Goal: Task Accomplishment & Management: Manage account settings

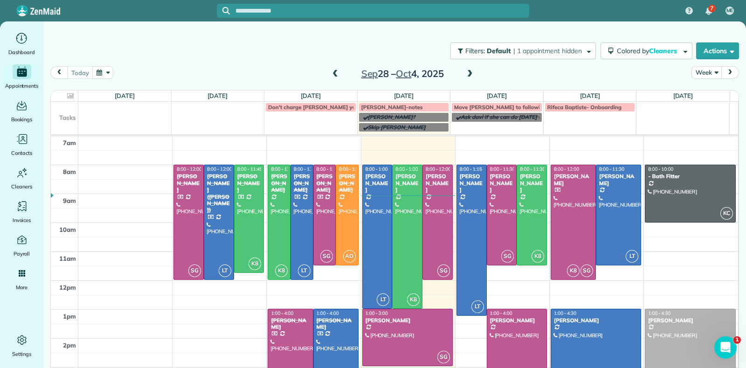
click at [466, 72] on span at bounding box center [470, 74] width 10 height 8
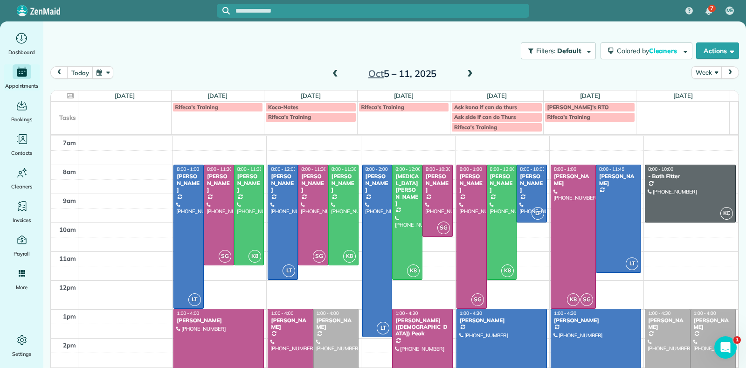
click at [330, 71] on span at bounding box center [335, 74] width 10 height 8
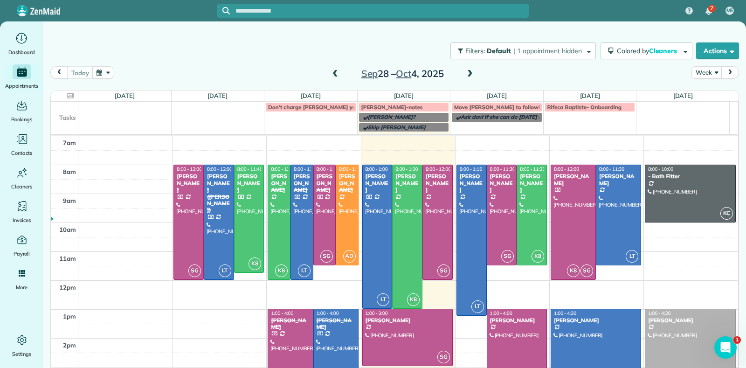
click at [465, 75] on span at bounding box center [470, 74] width 10 height 8
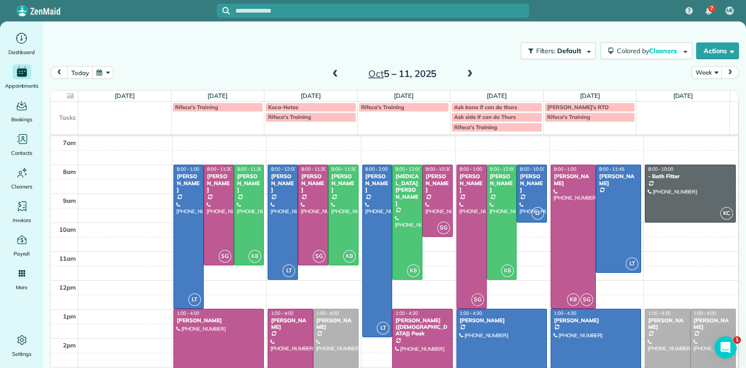
click at [330, 74] on span at bounding box center [335, 74] width 10 height 8
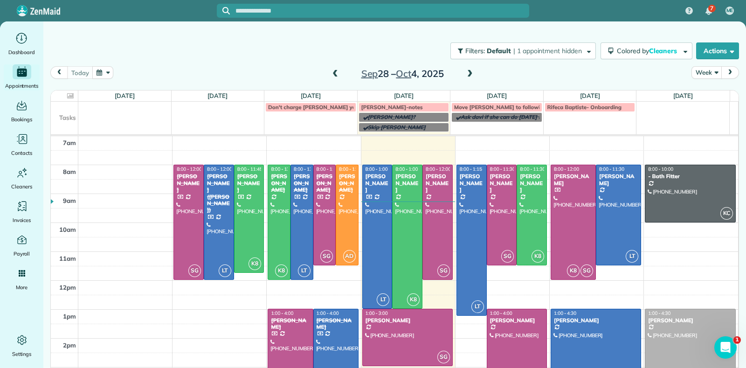
click at [465, 73] on span at bounding box center [470, 74] width 10 height 8
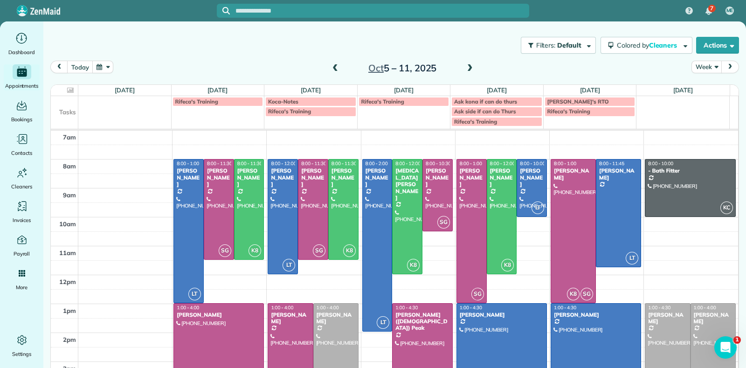
click at [330, 66] on span at bounding box center [335, 68] width 10 height 8
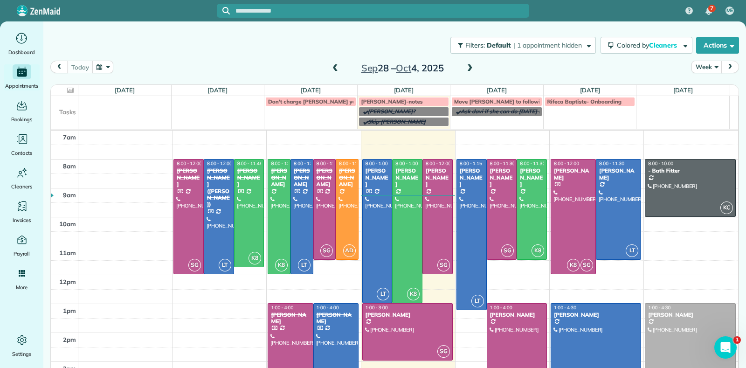
click at [465, 66] on span at bounding box center [470, 68] width 10 height 8
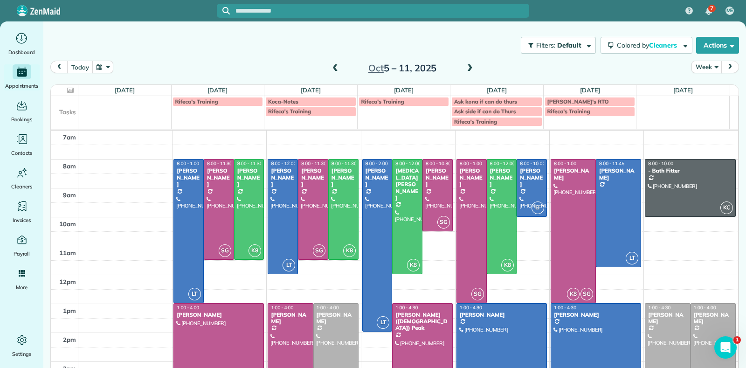
click at [465, 66] on span at bounding box center [470, 68] width 10 height 8
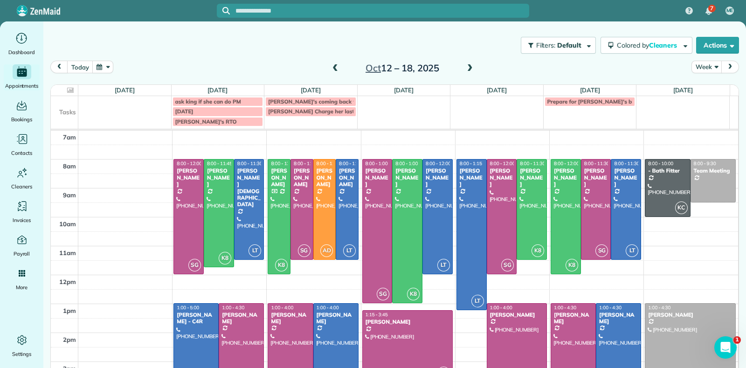
click at [465, 70] on span at bounding box center [470, 68] width 10 height 8
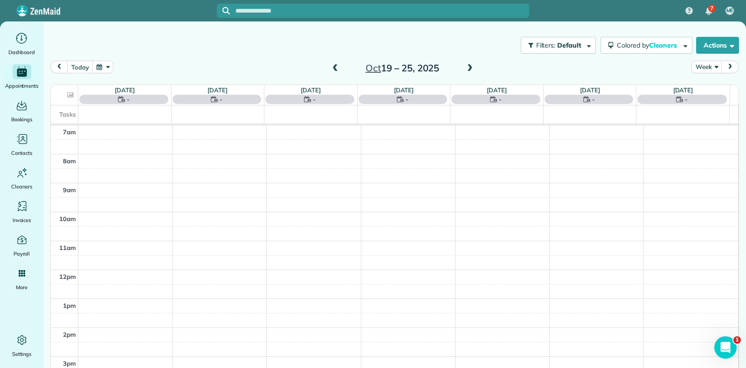
click at [331, 68] on span at bounding box center [335, 68] width 10 height 8
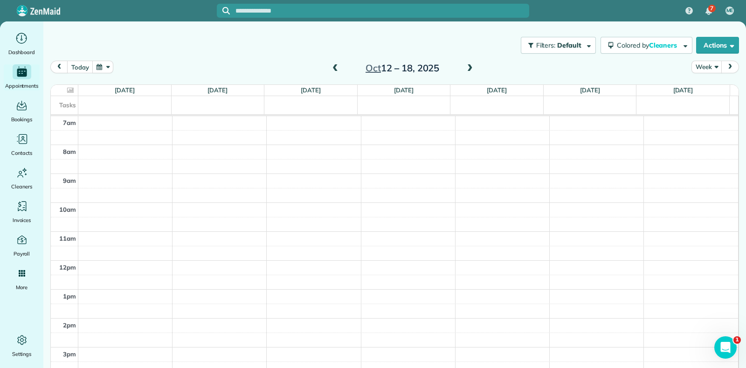
click at [292, 65] on div "today Week Oct 12 – 18, 2025" at bounding box center [394, 70] width 688 height 18
click at [330, 70] on span at bounding box center [335, 68] width 10 height 8
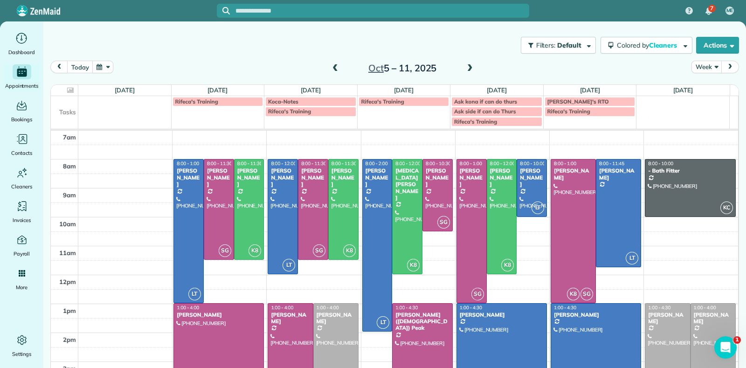
click at [465, 67] on span at bounding box center [470, 68] width 10 height 8
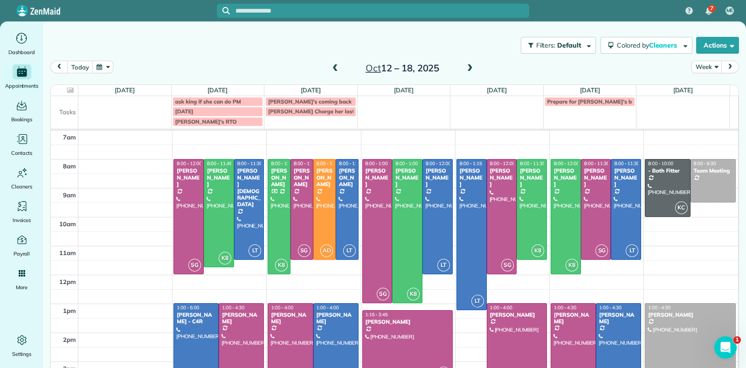
click at [465, 62] on span at bounding box center [470, 69] width 10 height 14
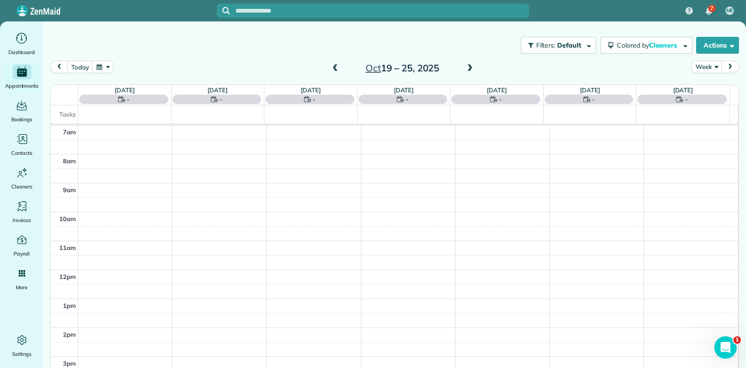
click at [330, 66] on span at bounding box center [335, 68] width 10 height 8
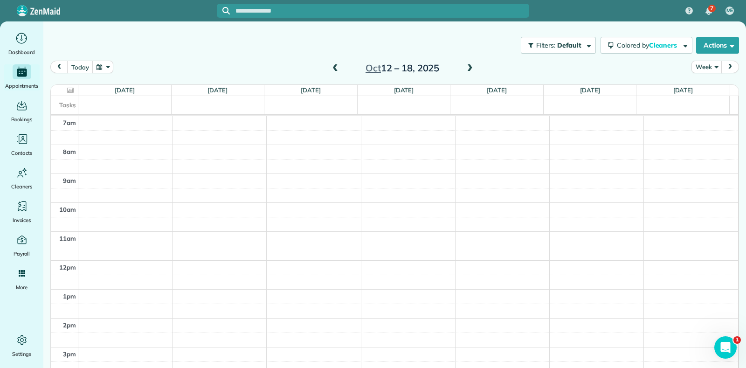
click at [332, 72] on span at bounding box center [335, 68] width 10 height 8
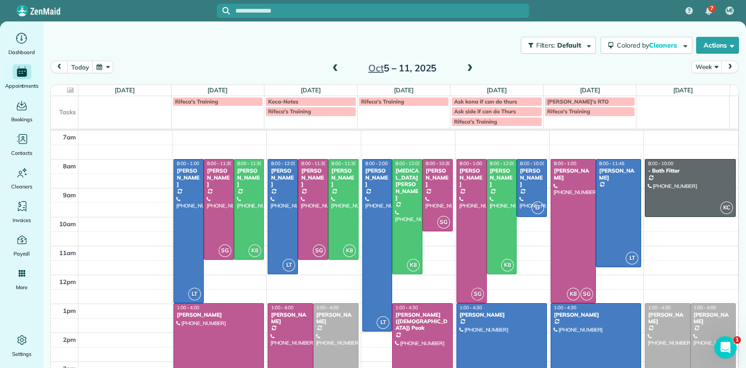
click at [332, 72] on span at bounding box center [335, 68] width 10 height 8
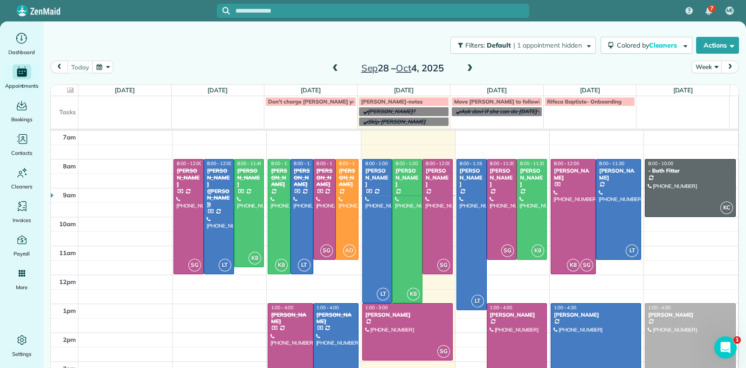
click at [332, 72] on span at bounding box center [335, 68] width 10 height 8
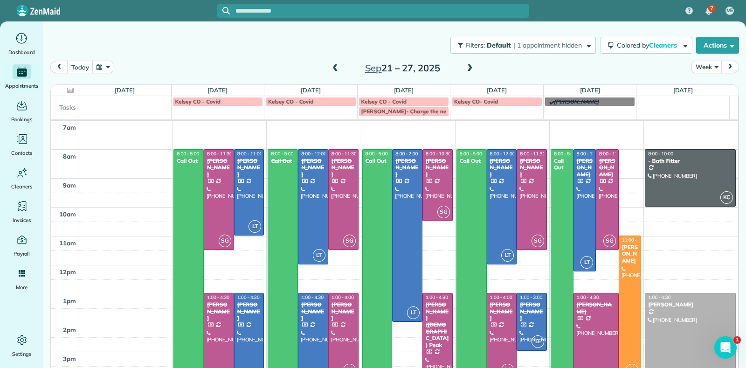
click at [332, 72] on span at bounding box center [335, 68] width 10 height 8
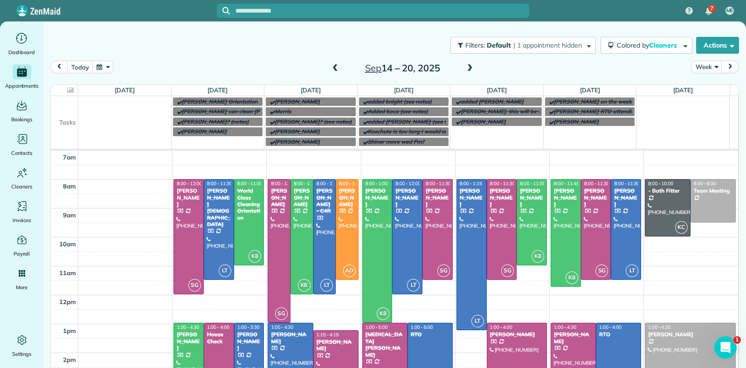
click at [332, 72] on span at bounding box center [335, 68] width 10 height 8
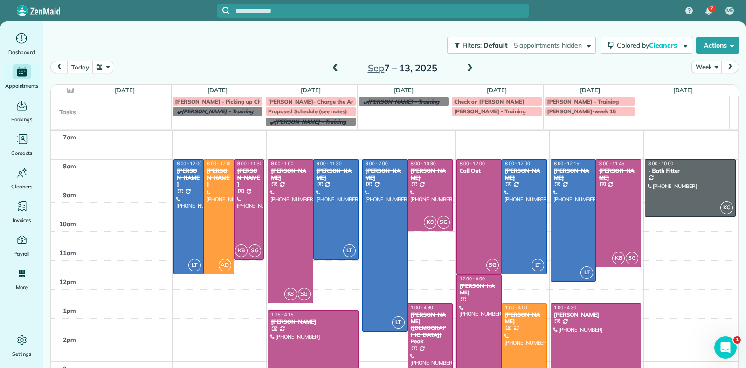
click at [465, 66] on span at bounding box center [470, 68] width 10 height 8
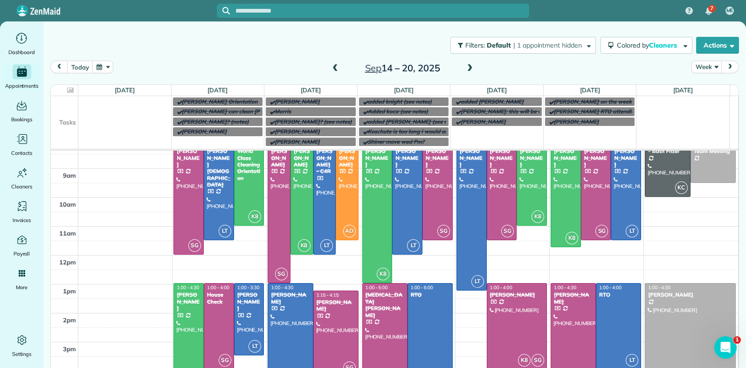
scroll to position [73, 0]
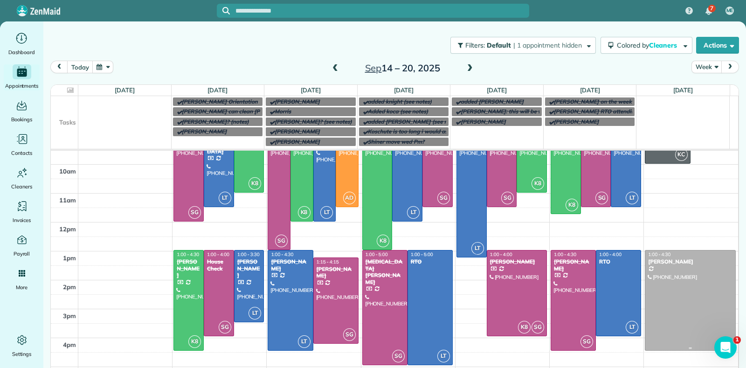
click at [668, 276] on div at bounding box center [690, 300] width 90 height 100
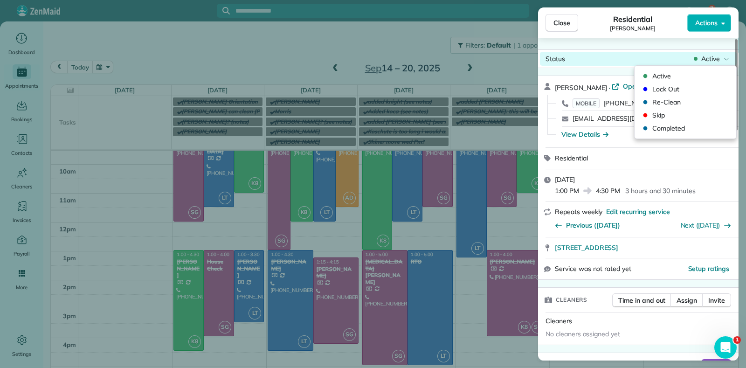
click at [691, 55] on div "Status Active" at bounding box center [638, 59] width 197 height 14
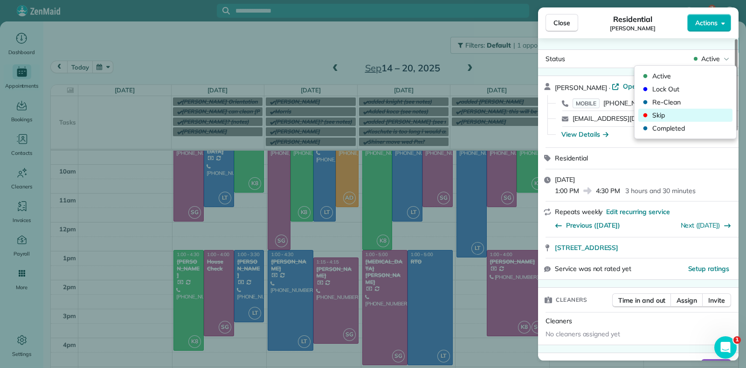
click at [669, 111] on span "Skip" at bounding box center [691, 114] width 78 height 9
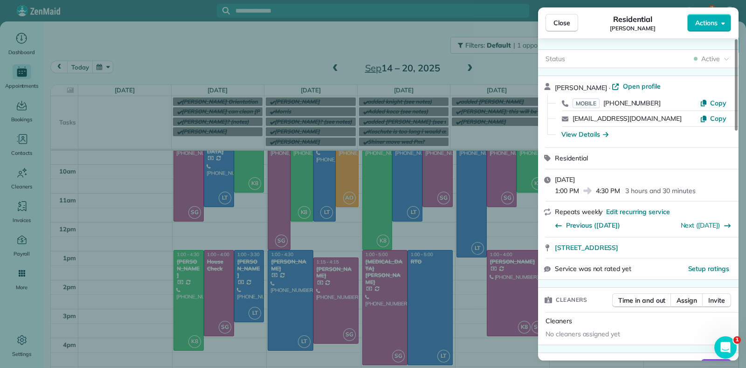
click at [467, 71] on div "Close Residential Julie Sims Actions Status Active Julie Sims · Open profile MO…" at bounding box center [373, 184] width 746 height 368
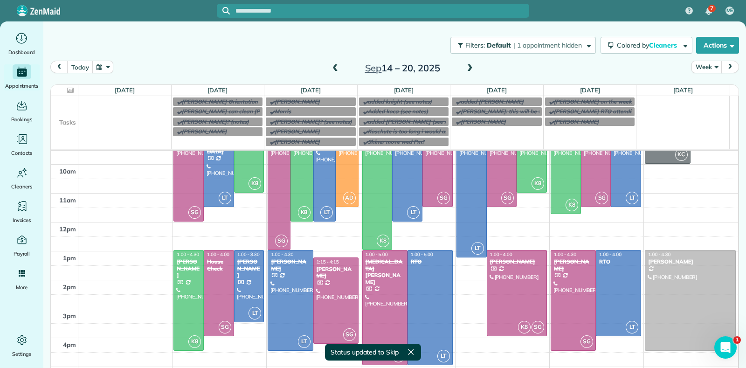
scroll to position [5, 0]
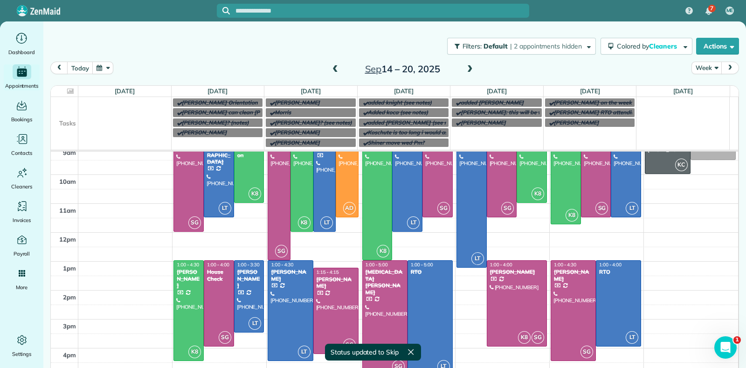
click at [465, 66] on span at bounding box center [470, 69] width 10 height 8
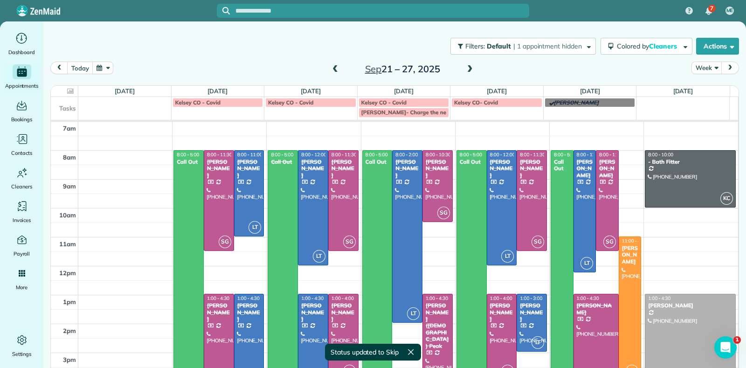
click at [668, 306] on div "Julie Sims" at bounding box center [689, 305] width 85 height 7
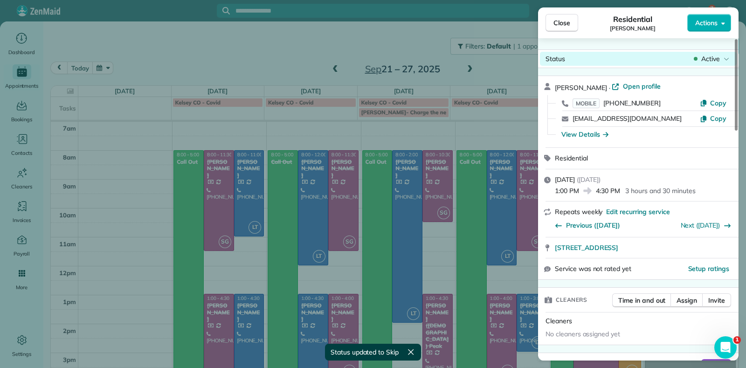
click at [720, 55] on div "Active" at bounding box center [711, 58] width 39 height 9
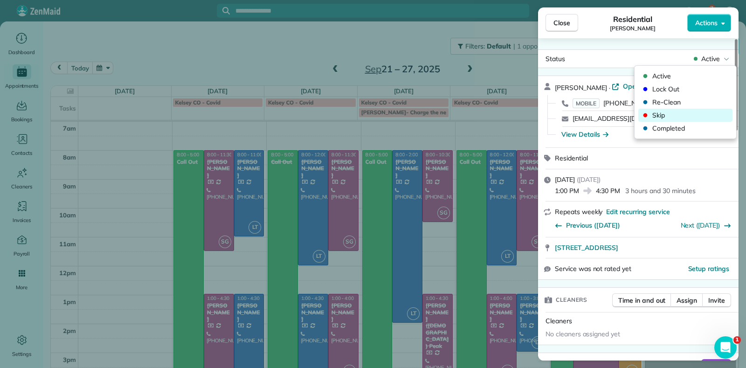
click at [658, 117] on span "Skip" at bounding box center [691, 114] width 78 height 9
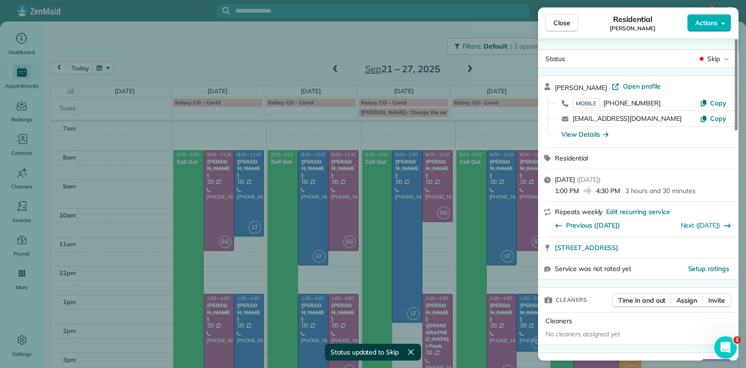
click at [467, 72] on div "Close Residential Julie Sims Actions Status Skip Julie Sims · Open profile MOBI…" at bounding box center [373, 184] width 746 height 368
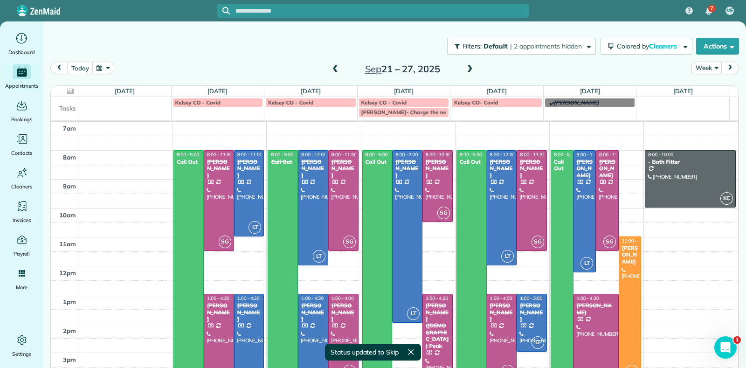
click at [465, 69] on span at bounding box center [470, 69] width 10 height 8
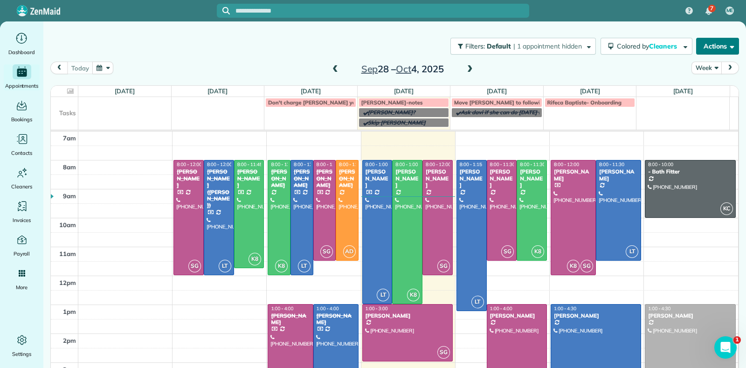
click at [707, 48] on button "Actions" at bounding box center [717, 46] width 43 height 17
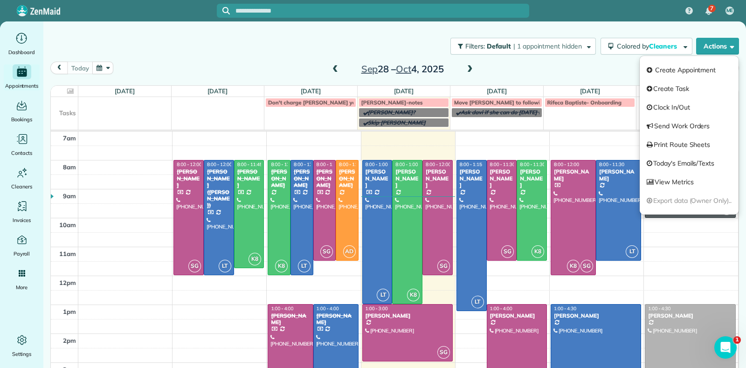
drag, startPoint x: 473, startPoint y: 71, endPoint x: 479, endPoint y: 80, distance: 10.5
click at [474, 71] on div "today Week Sep 28 – Oct 4, 2025" at bounding box center [394, 71] width 688 height 18
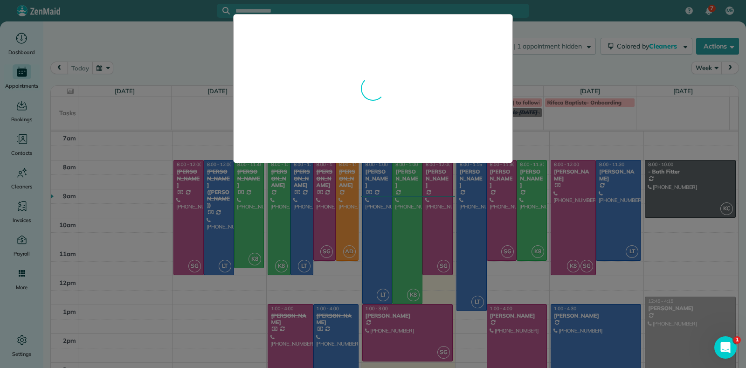
drag, startPoint x: 640, startPoint y: 80, endPoint x: 700, endPoint y: 241, distance: 171.9
click at [641, 80] on div at bounding box center [373, 184] width 746 height 368
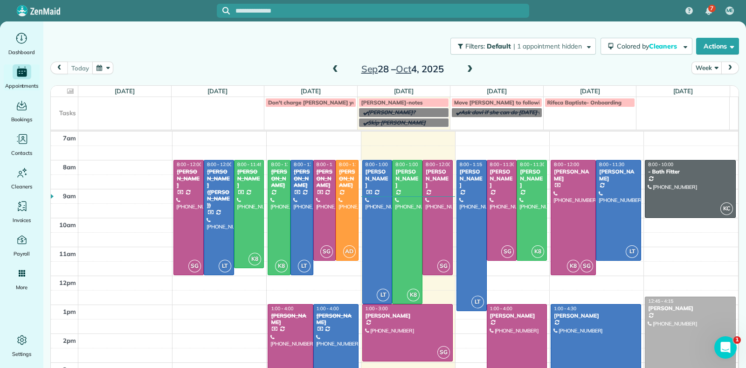
click at [686, 298] on div "12:45 - 4:15" at bounding box center [689, 301] width 85 height 6
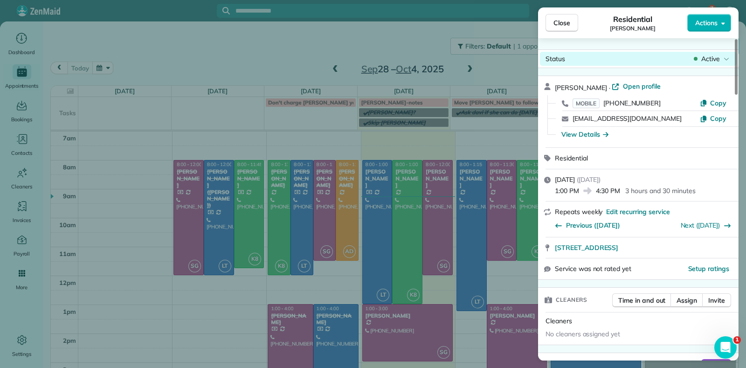
click at [714, 57] on span "Active" at bounding box center [710, 58] width 19 height 9
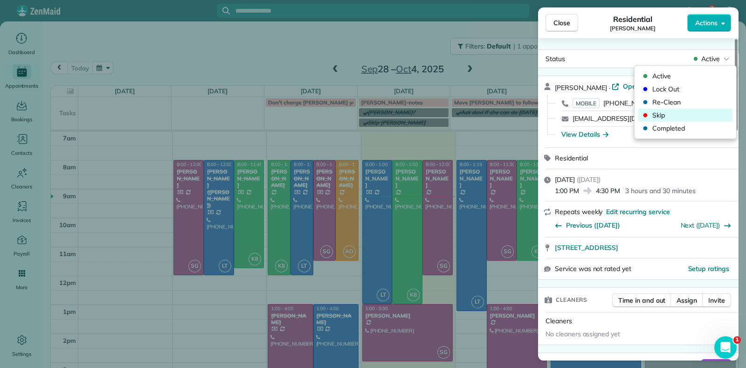
click at [677, 115] on span "Skip" at bounding box center [691, 114] width 78 height 9
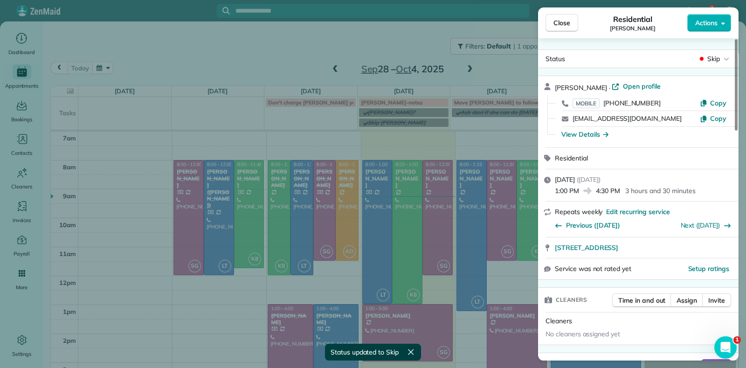
click at [464, 66] on div "Close Residential Julie Sims Actions Status Skip Julie Sims · Open profile MOBI…" at bounding box center [373, 184] width 746 height 368
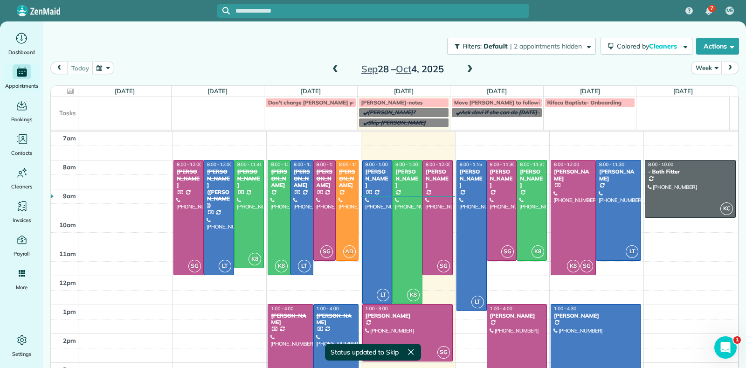
click at [465, 66] on span at bounding box center [470, 69] width 10 height 8
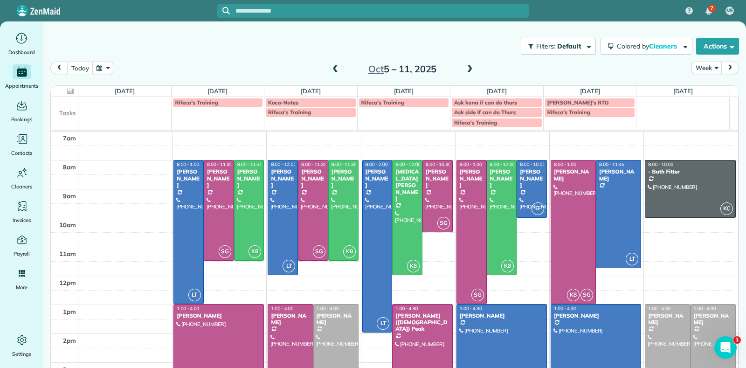
click at [336, 68] on div "Oct 5 – 11, 2025" at bounding box center [402, 69] width 149 height 15
click at [330, 68] on span at bounding box center [335, 69] width 10 height 8
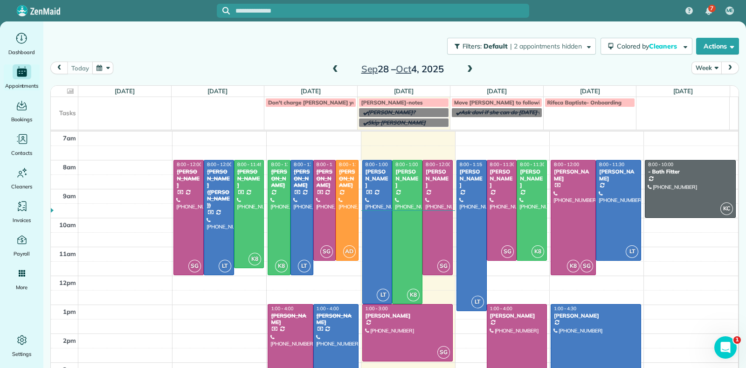
click at [334, 67] on span at bounding box center [335, 69] width 10 height 8
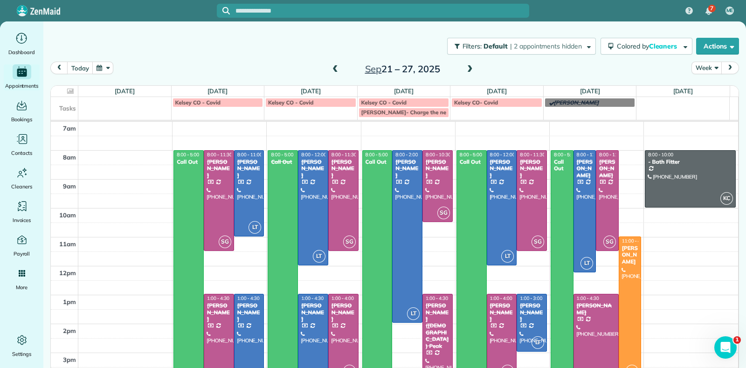
click at [461, 59] on div "Filters: Default | 2 appointments hidden Colored by Cleaners Color by Cleaner C…" at bounding box center [394, 46] width 702 height 31
click at [465, 65] on span at bounding box center [470, 69] width 10 height 8
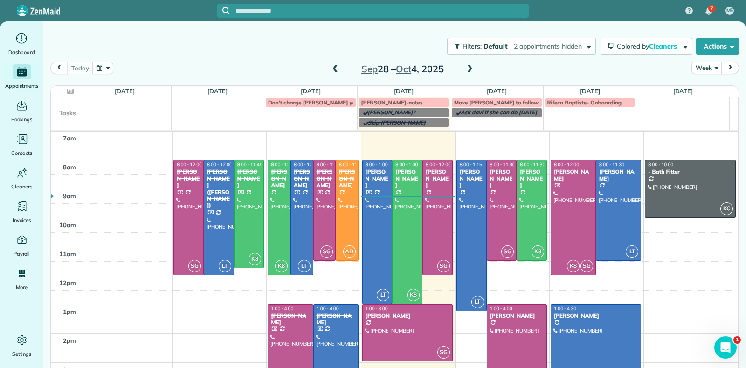
click at [466, 69] on span at bounding box center [470, 69] width 10 height 8
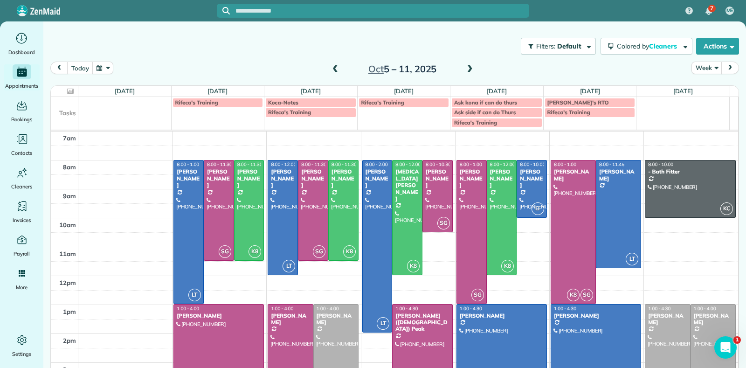
click at [199, 73] on div "today Week Oct 5 – 11, 2025" at bounding box center [394, 71] width 688 height 18
click at [334, 325] on div at bounding box center [336, 346] width 44 height 85
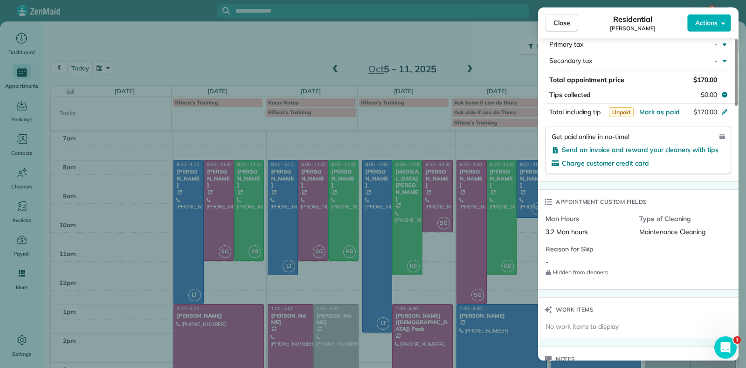
scroll to position [699, 0]
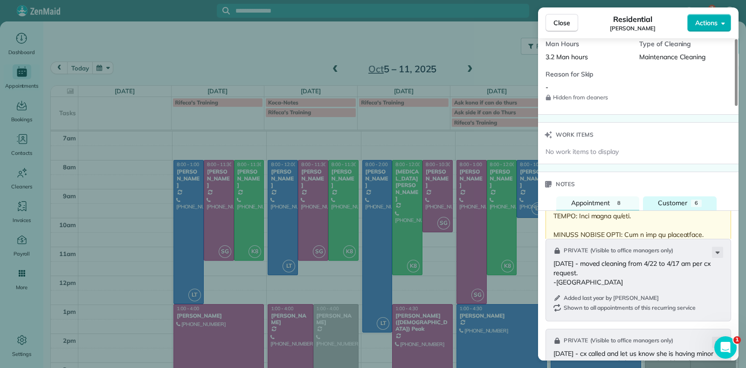
click at [659, 199] on span "Customer" at bounding box center [672, 203] width 29 height 8
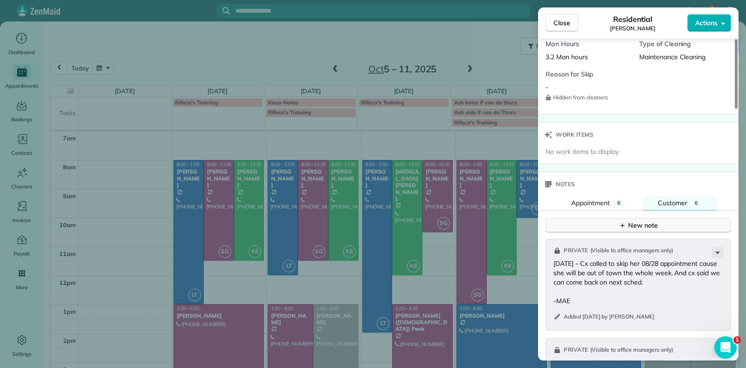
click at [644, 220] on div "New note" at bounding box center [637, 225] width 39 height 10
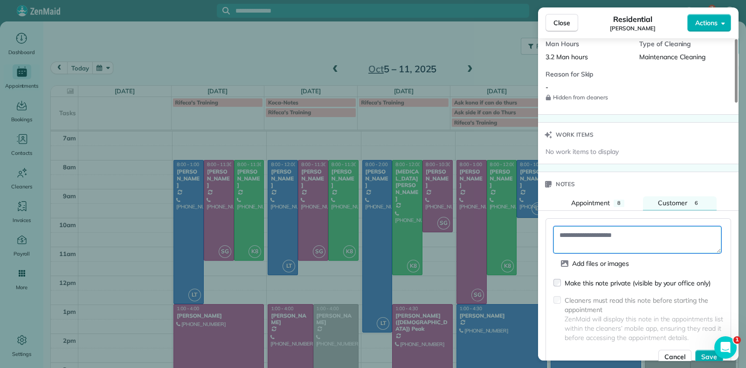
click at [580, 227] on textarea at bounding box center [637, 239] width 168 height 27
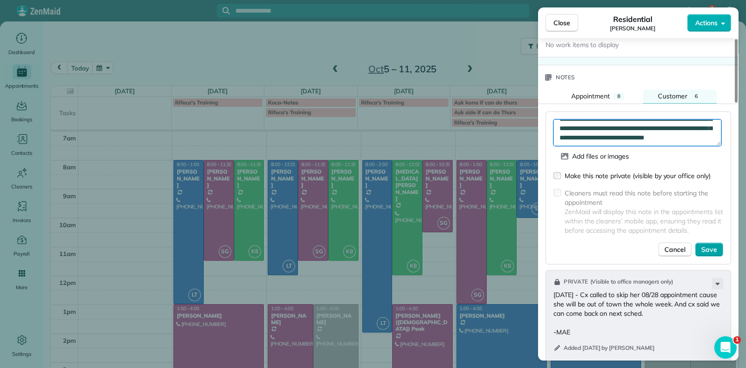
scroll to position [815, 0]
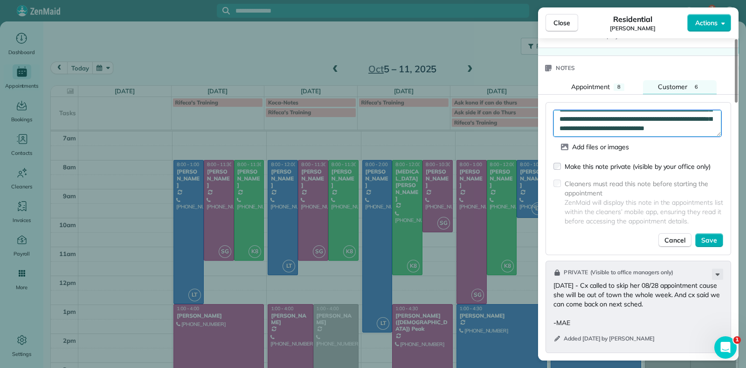
type textarea "**********"
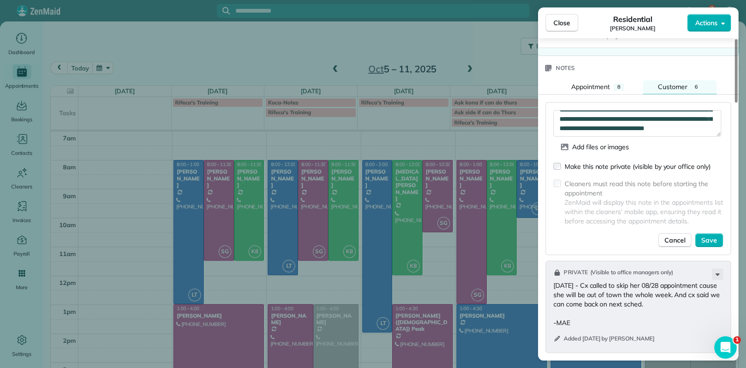
click at [708, 228] on div "Make this note private (visible by your office only) Cleaners must read this no…" at bounding box center [638, 205] width 170 height 86
click at [713, 236] on span "Save" at bounding box center [709, 239] width 16 height 9
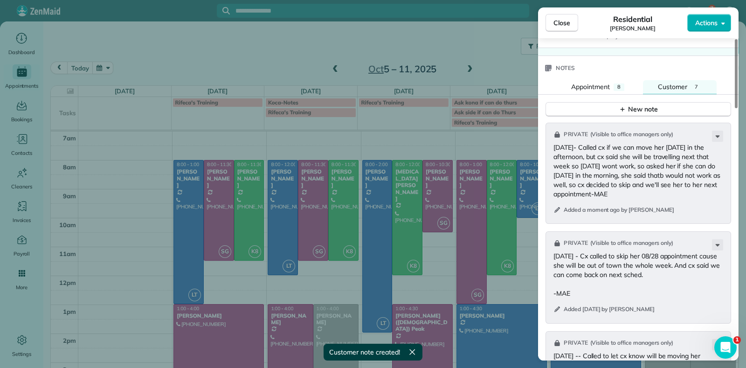
click at [279, 66] on div "Close Residential Deborah Bassett Actions Status Active Deborah Bassett · Open …" at bounding box center [373, 184] width 746 height 368
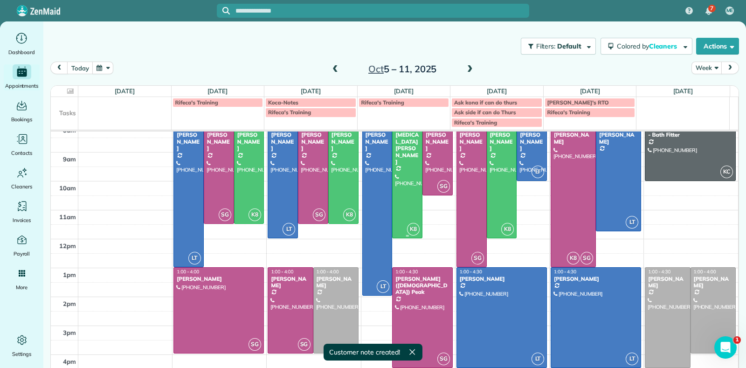
scroll to position [52, 0]
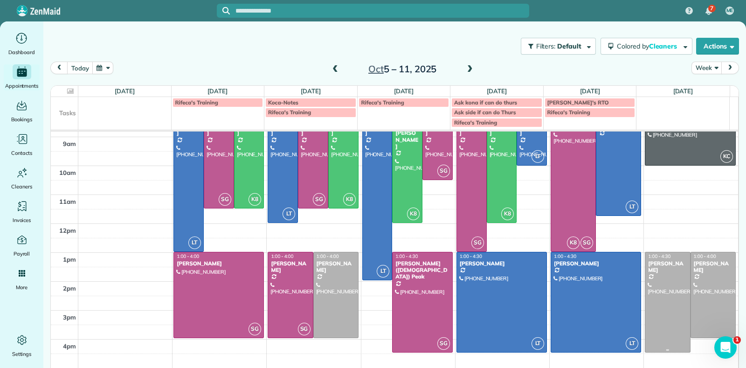
click at [652, 287] on div at bounding box center [667, 302] width 44 height 100
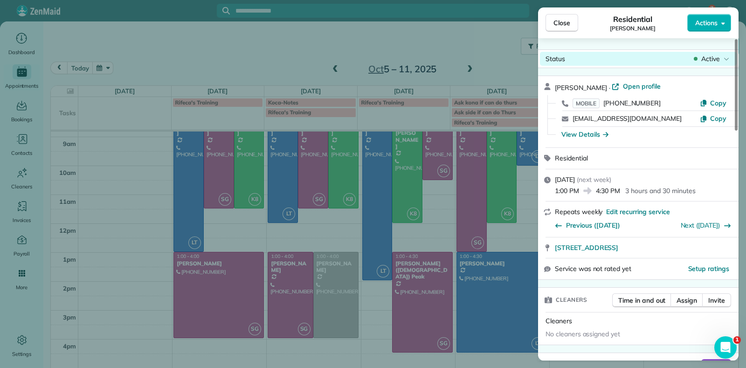
click at [713, 59] on span "Active" at bounding box center [710, 58] width 19 height 9
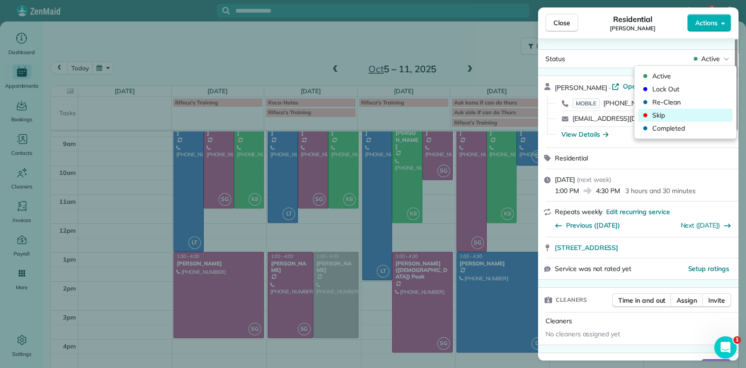
click at [667, 113] on span "Skip" at bounding box center [691, 114] width 78 height 9
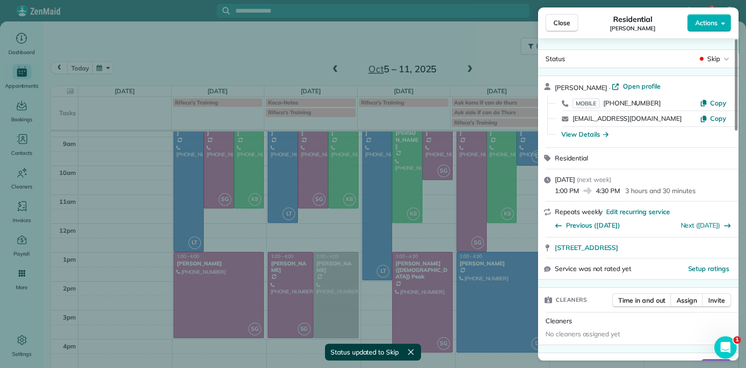
scroll to position [43, 0]
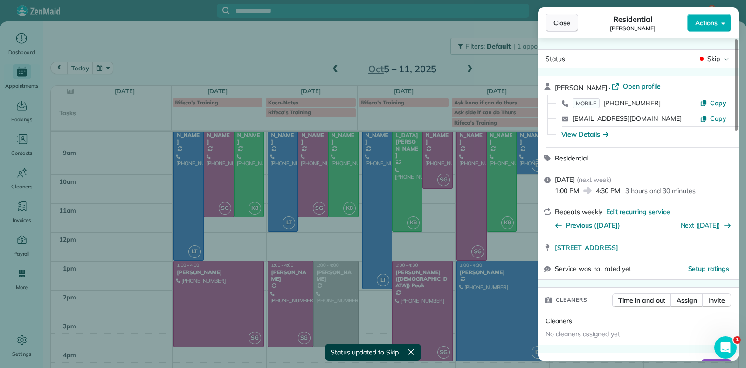
click at [555, 26] on span "Close" at bounding box center [561, 22] width 17 height 9
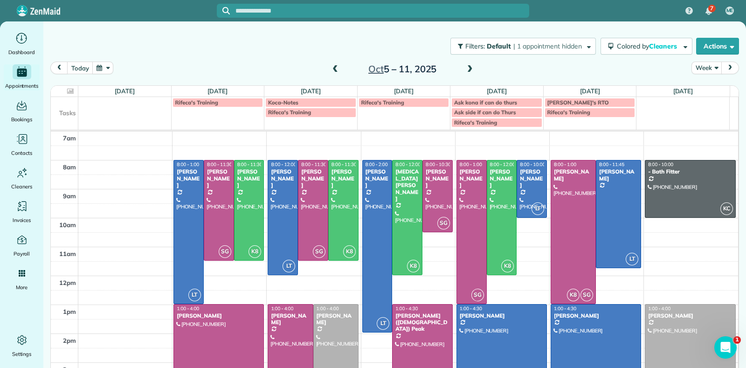
click at [325, 312] on div "Deborah Bassett" at bounding box center [336, 319] width 40 height 14
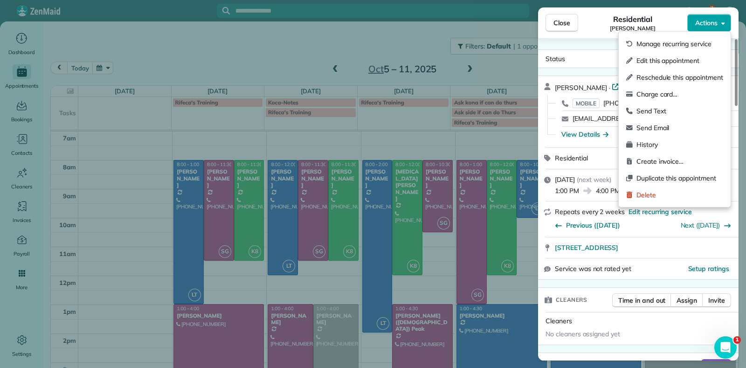
click at [720, 25] on button "Actions" at bounding box center [709, 23] width 44 height 18
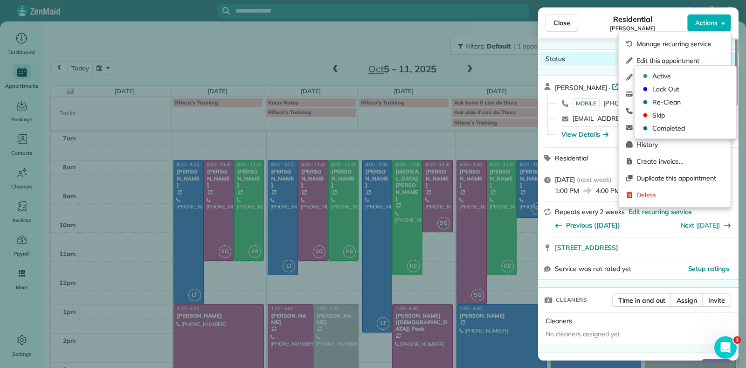
click at [590, 55] on div "Status Active" at bounding box center [638, 59] width 197 height 14
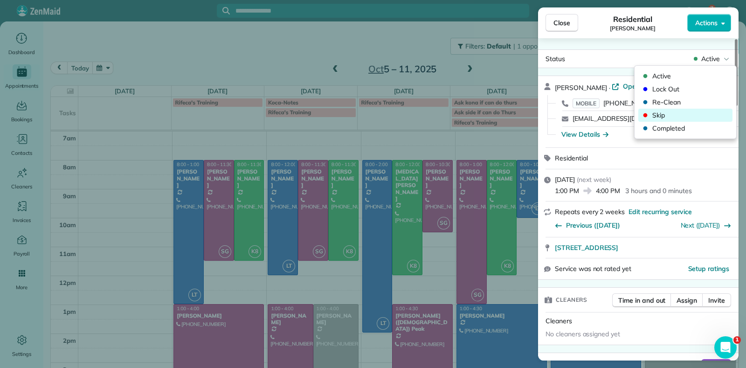
click at [658, 111] on span "Skip" at bounding box center [691, 114] width 78 height 9
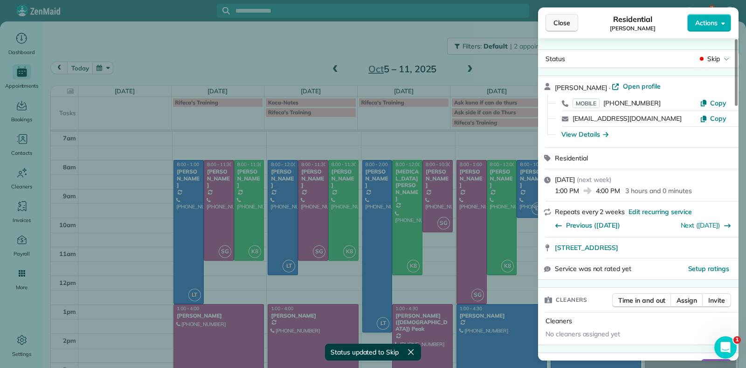
click at [561, 24] on span "Close" at bounding box center [561, 22] width 17 height 9
